Goal: Task Accomplishment & Management: Complete application form

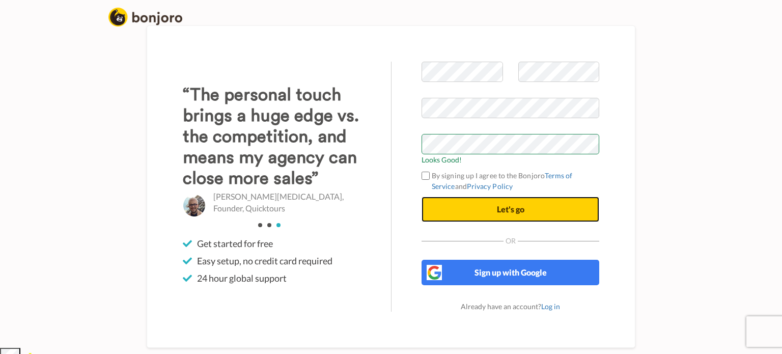
click at [511, 213] on span "Let's go" at bounding box center [511, 209] width 28 height 10
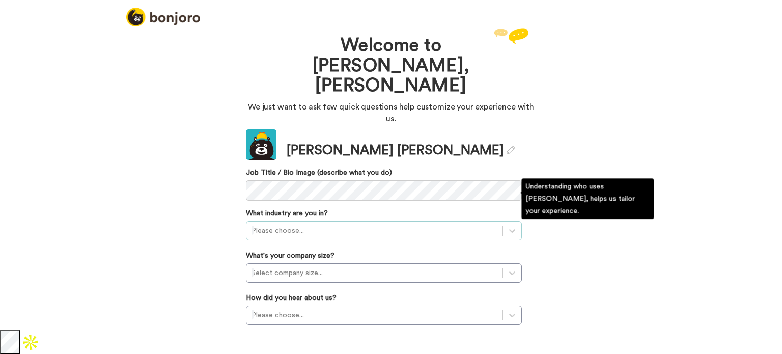
click at [320, 223] on div "Please choose..." at bounding box center [375, 231] width 256 height 16
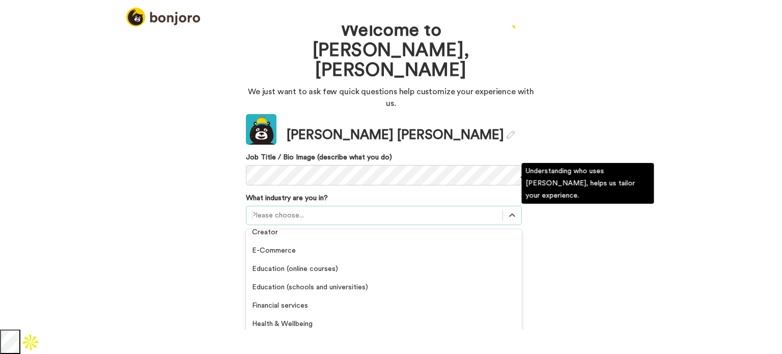
scroll to position [102, 0]
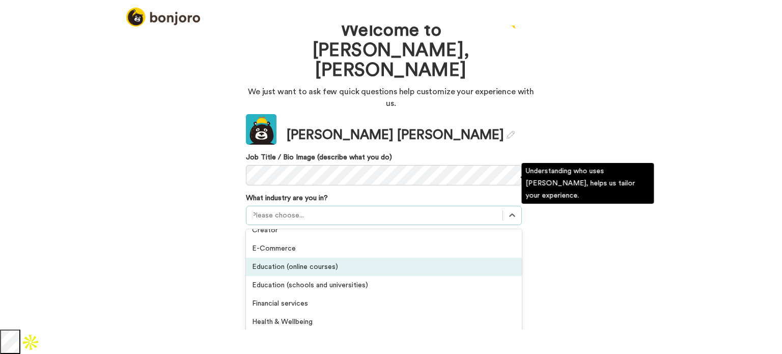
click at [303, 258] on div "Education (online courses)" at bounding box center [384, 267] width 276 height 18
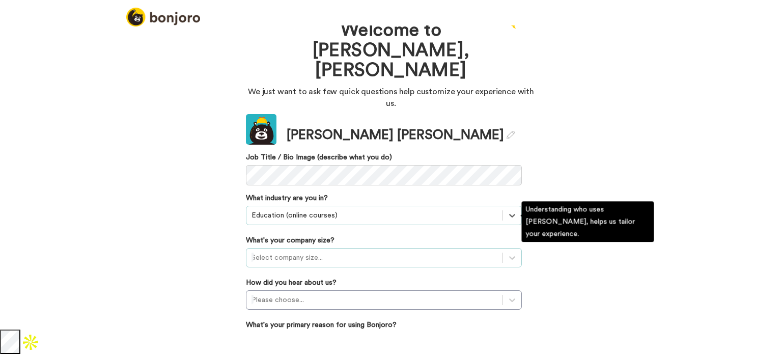
scroll to position [40, 0]
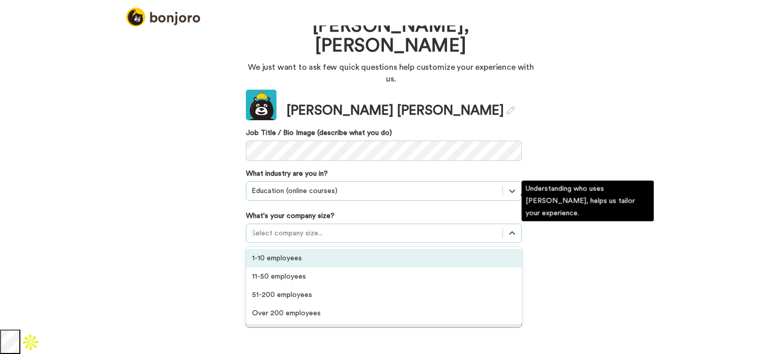
click at [334, 227] on div at bounding box center [375, 233] width 246 height 12
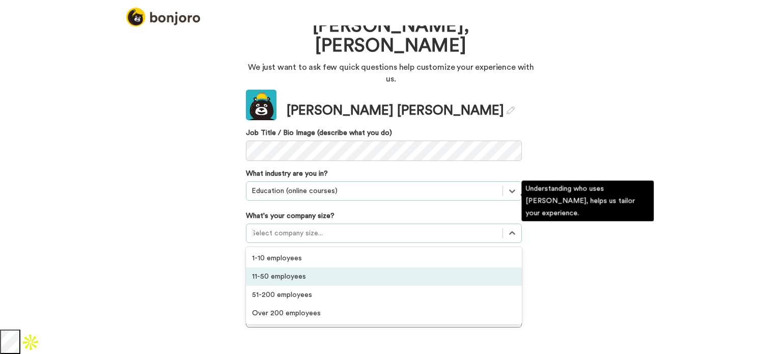
click at [327, 267] on div "11-50 employees" at bounding box center [384, 276] width 276 height 18
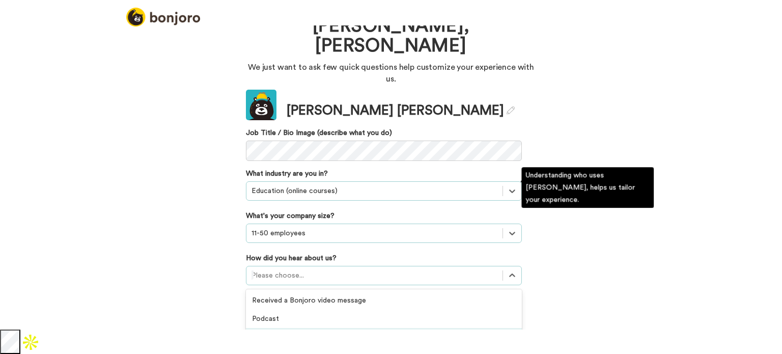
click at [319, 266] on div "option Recommended by a friend focused, 3 of 20. 20 results available. Use Up a…" at bounding box center [384, 275] width 276 height 19
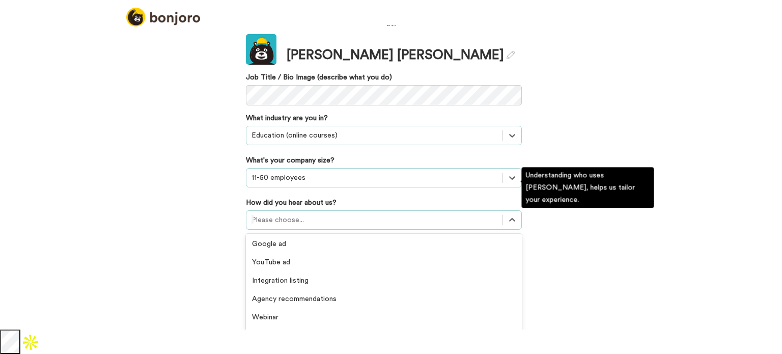
scroll to position [116, 0]
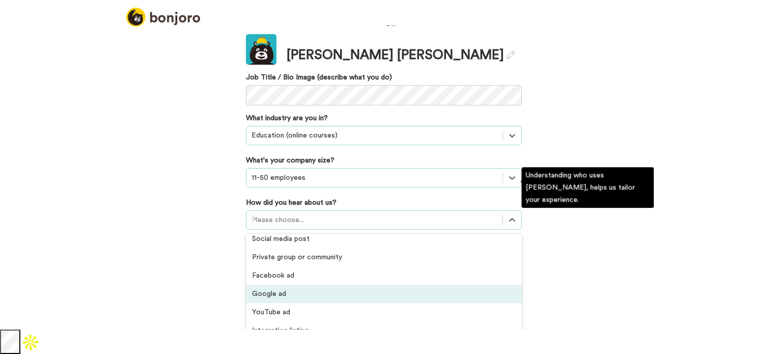
click at [317, 285] on div "Google ad" at bounding box center [384, 294] width 276 height 18
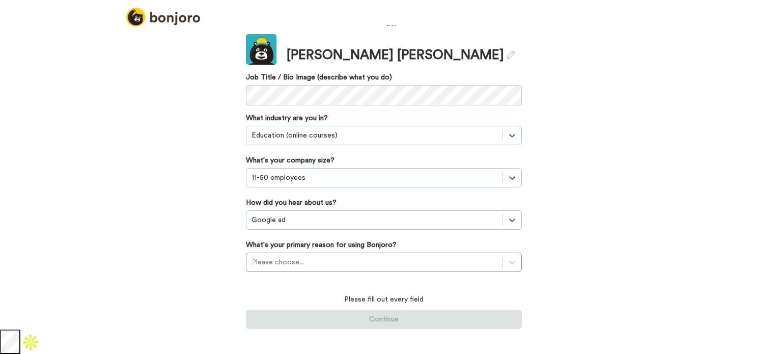
scroll to position [40, 0]
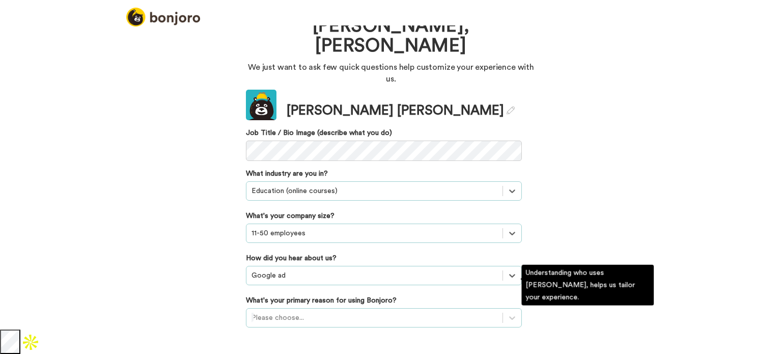
click at [326, 308] on div "Please choose..." at bounding box center [384, 317] width 276 height 19
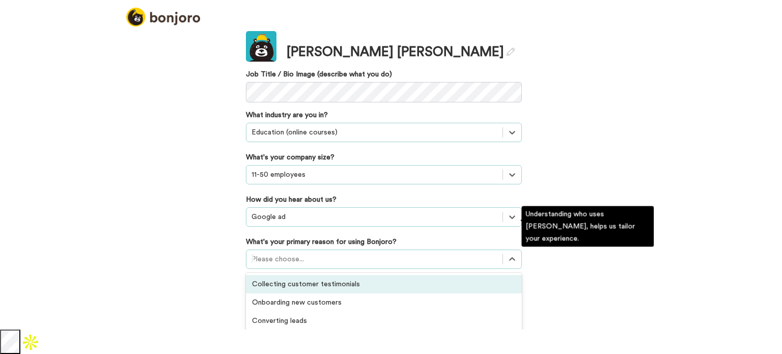
click at [326, 275] on div "Collecting customer testimonials" at bounding box center [384, 284] width 276 height 18
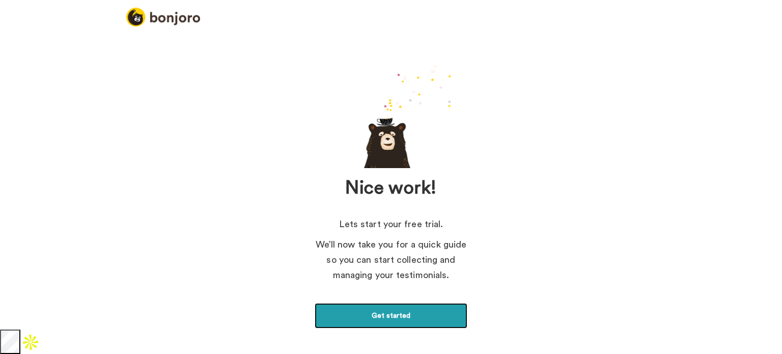
click at [394, 312] on link "Get started" at bounding box center [391, 315] width 153 height 25
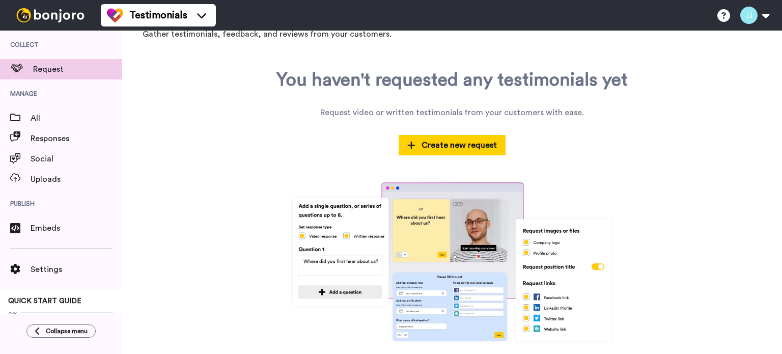
scroll to position [65, 0]
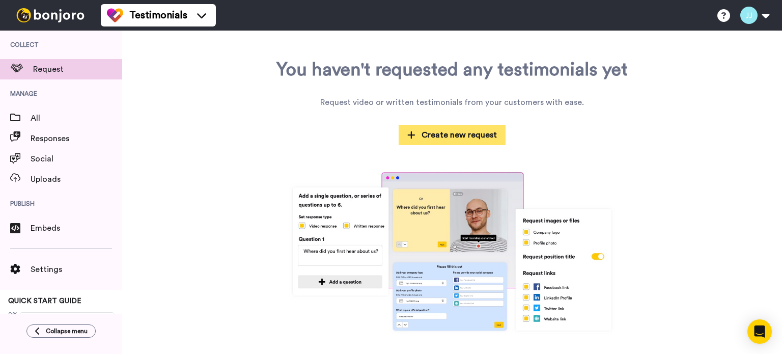
click at [448, 134] on span "Create new request" at bounding box center [452, 135] width 90 height 12
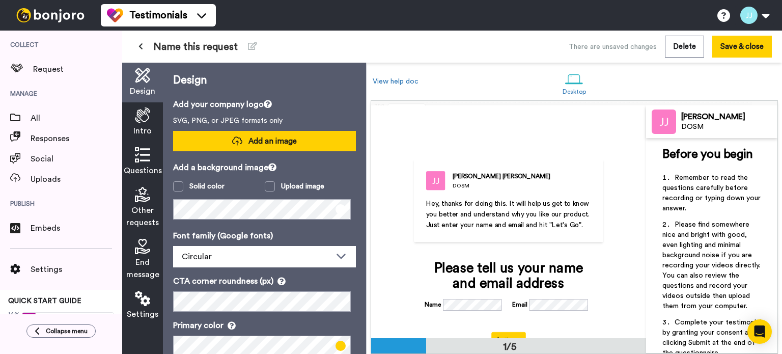
click at [259, 142] on span "Add an image" at bounding box center [273, 141] width 48 height 11
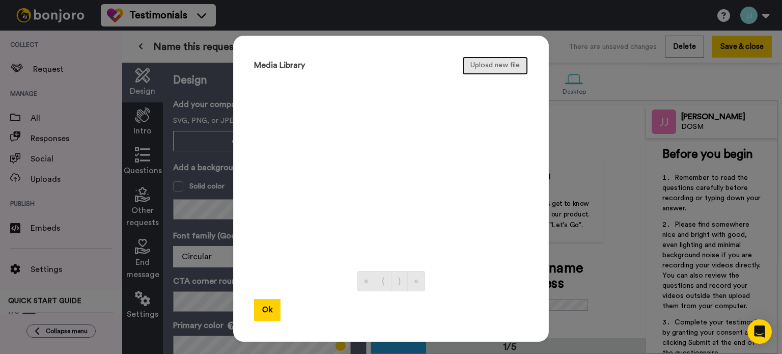
click at [498, 67] on button "Upload new file" at bounding box center [495, 66] width 66 height 18
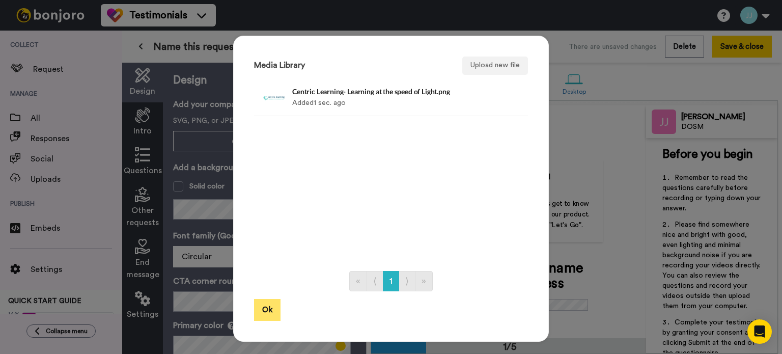
click at [267, 309] on button "Ok" at bounding box center [267, 310] width 26 height 22
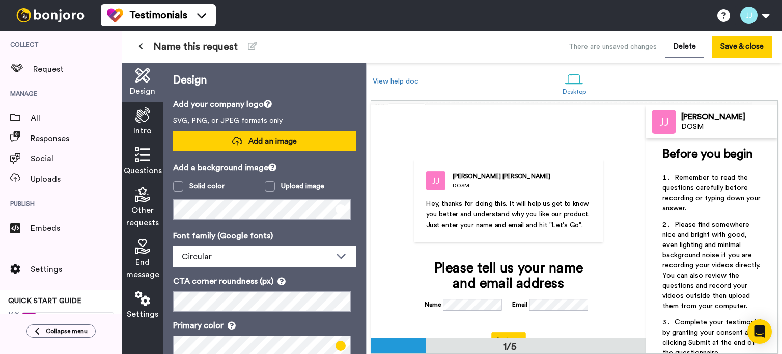
click at [262, 141] on span "Add an image" at bounding box center [273, 141] width 48 height 11
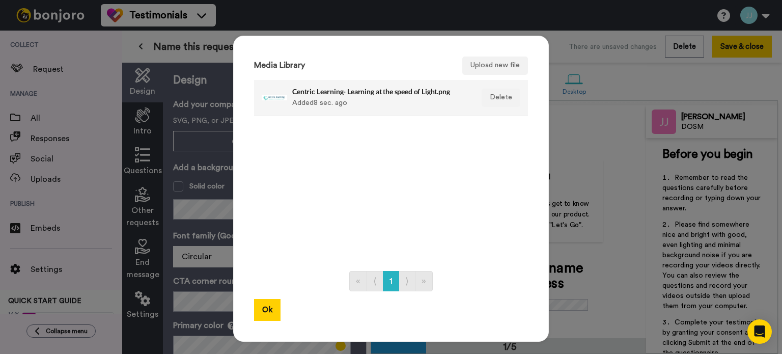
click at [342, 97] on div "Centric Learning- Learning at the speed of Light.png Added 8 sec. ago" at bounding box center [380, 97] width 176 height 25
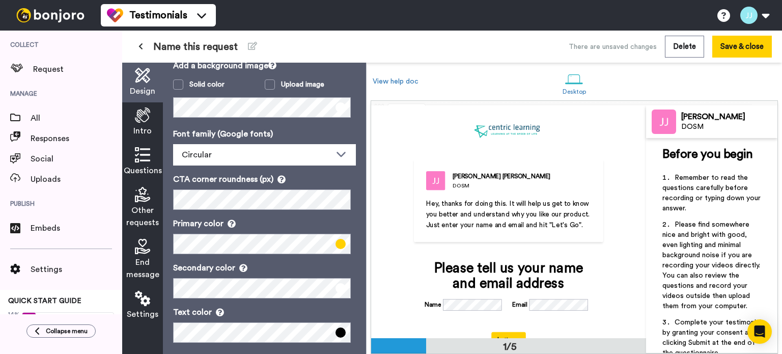
scroll to position [51, 0]
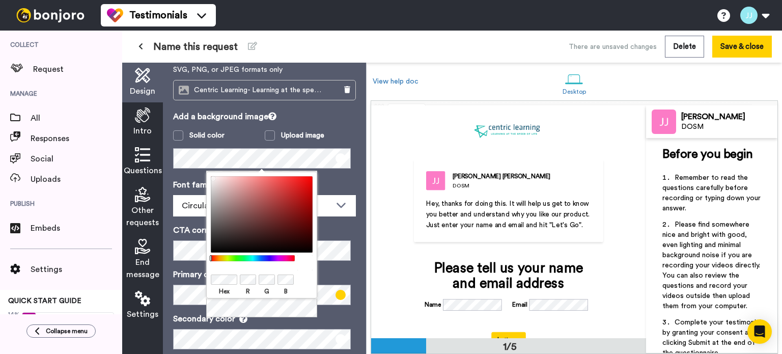
click at [305, 272] on div "Hex R G B" at bounding box center [261, 235] width 111 height 127
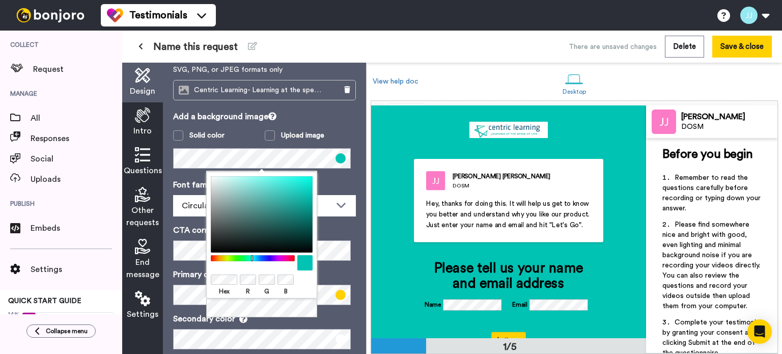
click at [344, 126] on div "Add a background image Solid color Upload image" at bounding box center [264, 140] width 183 height 58
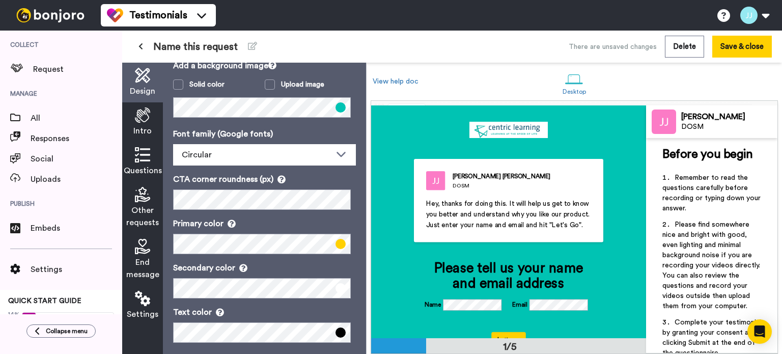
scroll to position [110, 0]
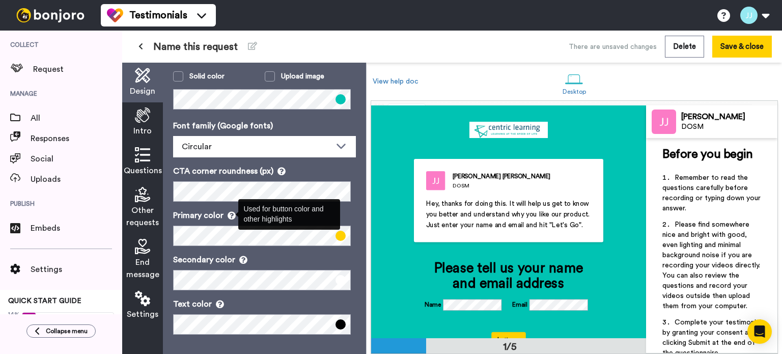
click at [231, 213] on icon at bounding box center [232, 215] width 8 height 8
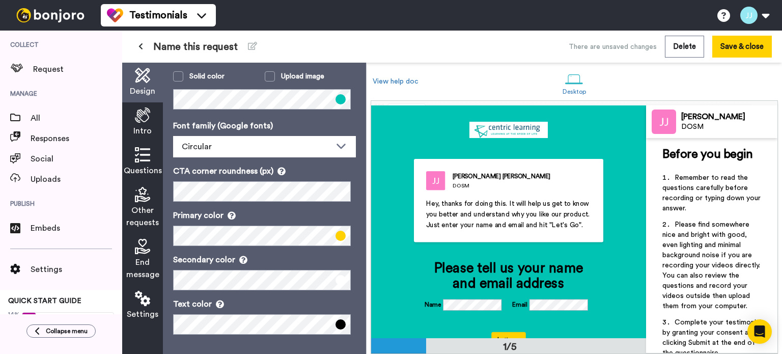
click at [337, 232] on span at bounding box center [341, 236] width 10 height 10
